Goal: Check status: Check status

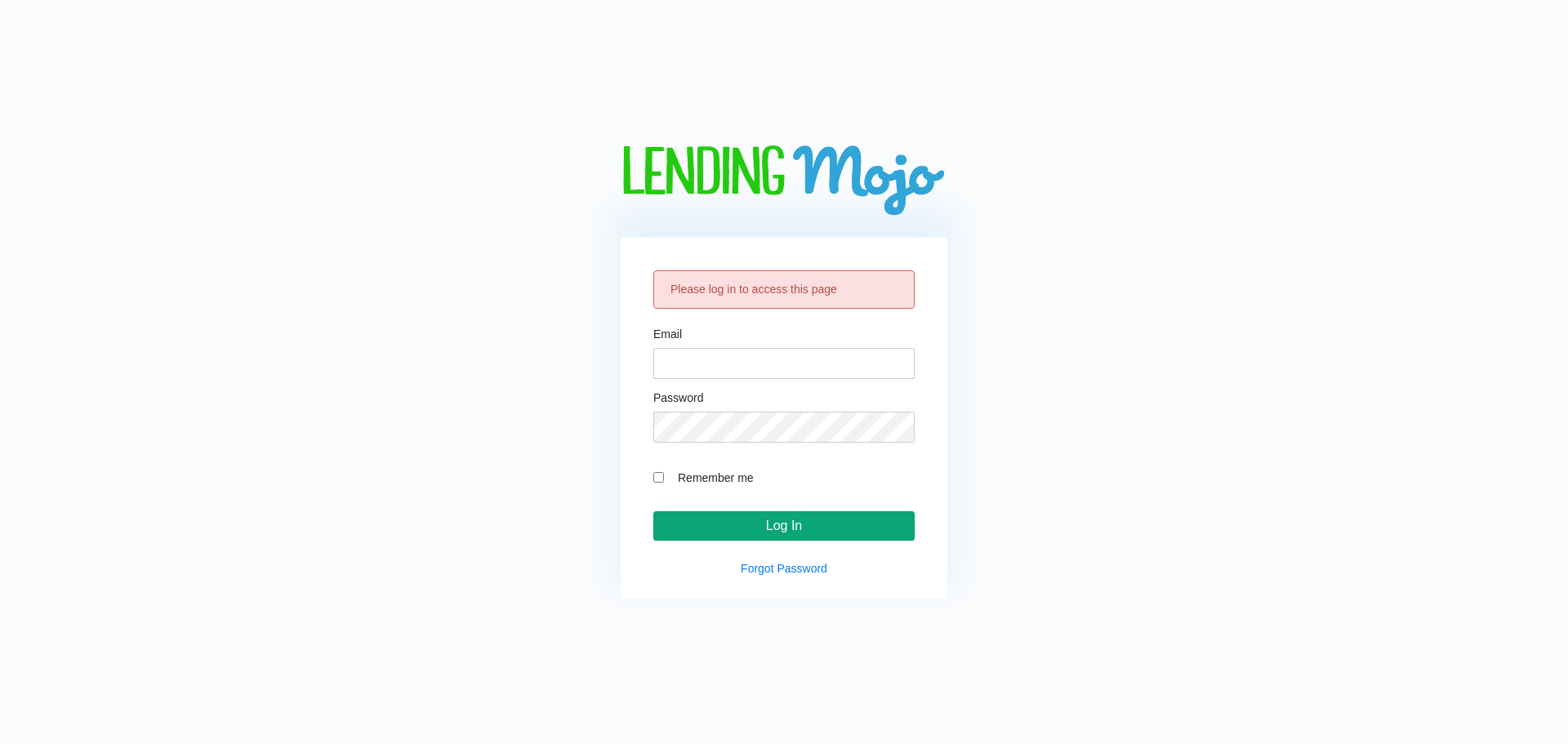
type input "[EMAIL_ADDRESS][DOMAIN_NAME]"
click at [805, 513] on input "Log In" at bounding box center [783, 525] width 261 height 29
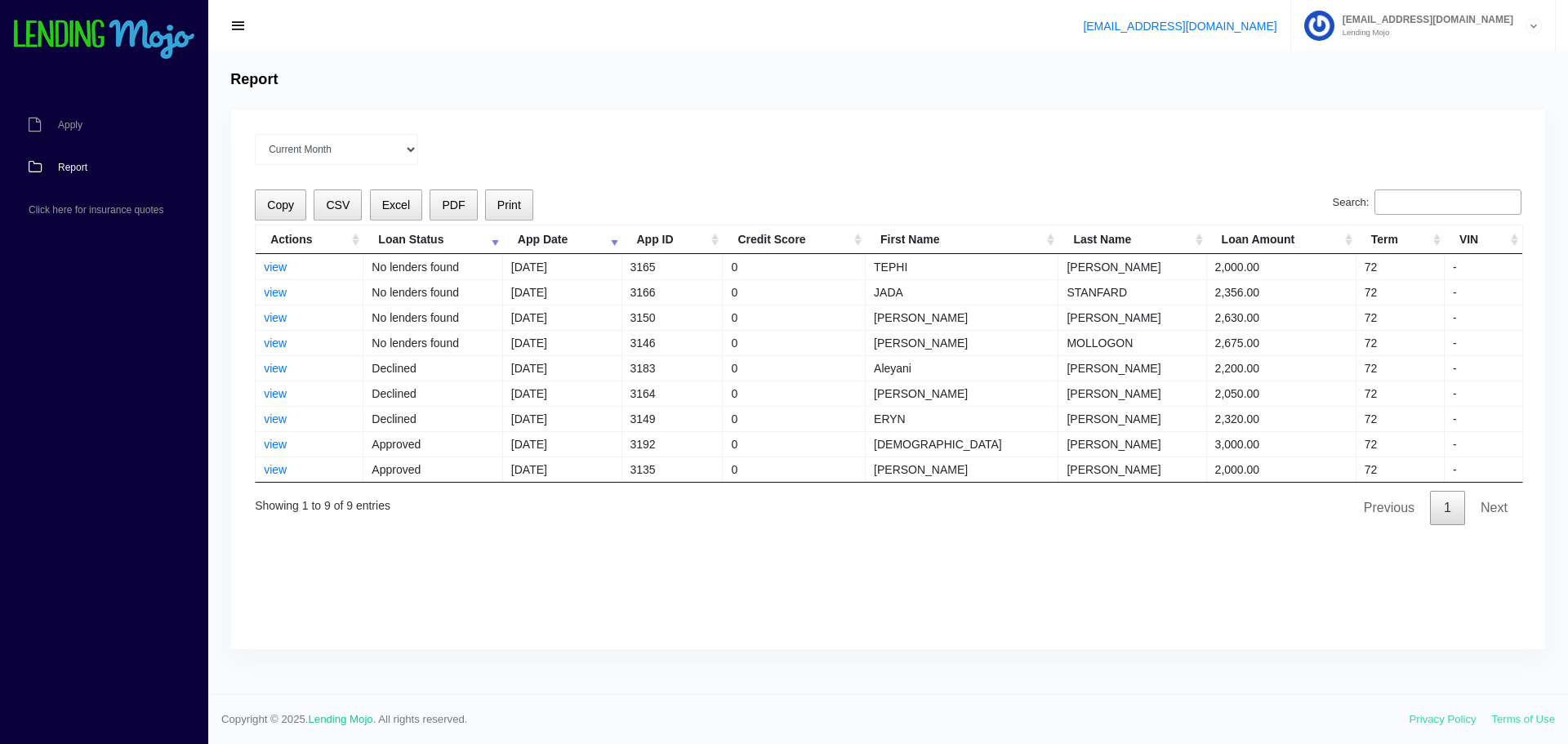
click at [854, 399] on td "0" at bounding box center [794, 393] width 143 height 25
click at [841, 393] on td "0" at bounding box center [794, 393] width 143 height 25
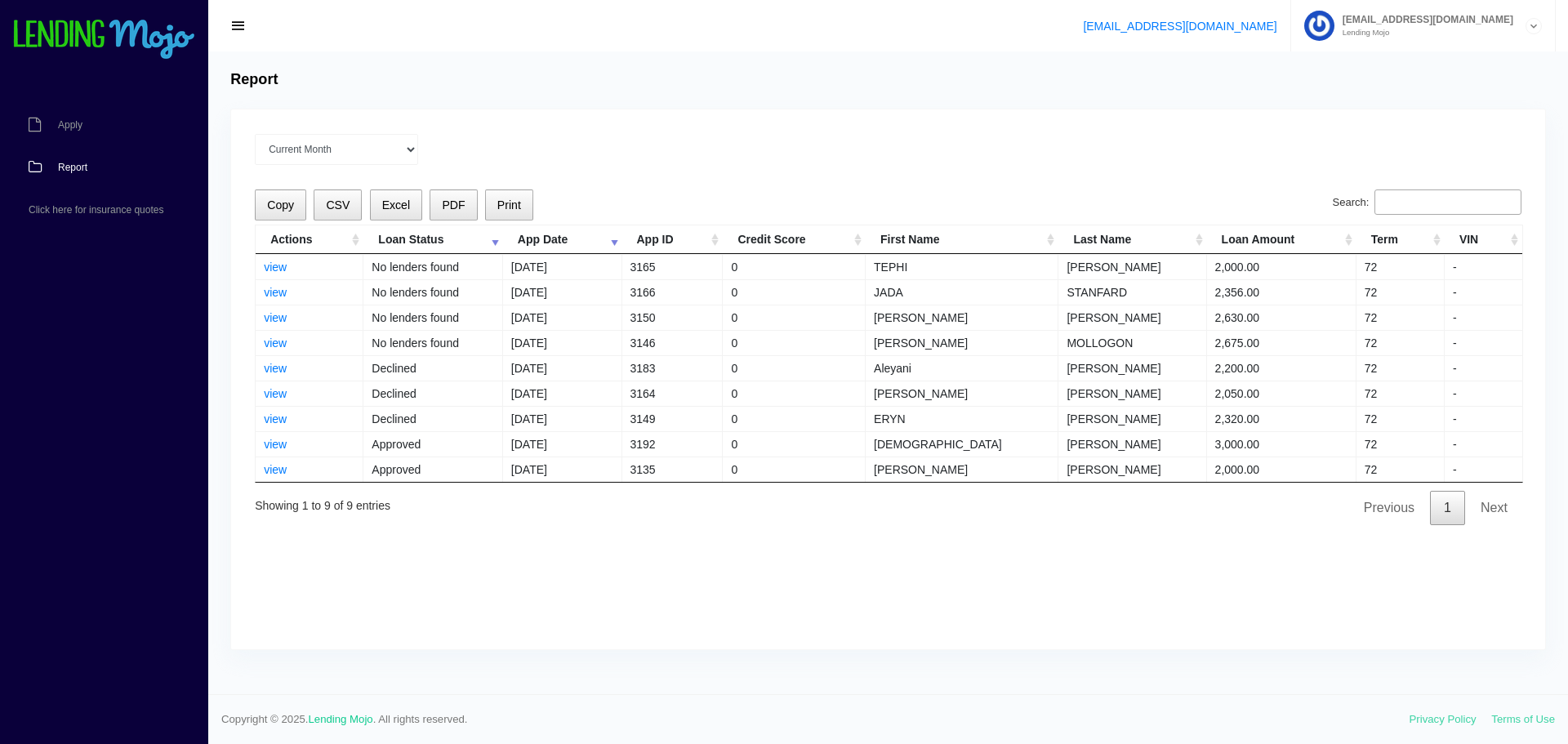
click at [841, 393] on td "0" at bounding box center [794, 393] width 143 height 25
